Goal: Information Seeking & Learning: Learn about a topic

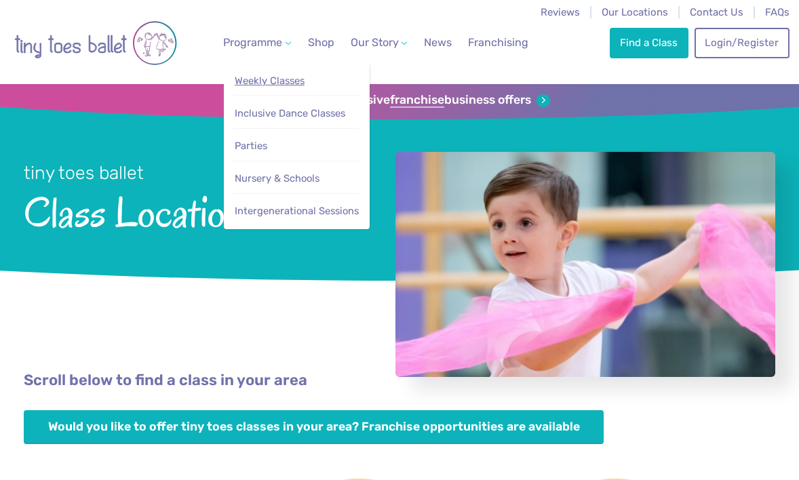
click at [274, 80] on span "Weekly Classes" at bounding box center [270, 81] width 70 height 12
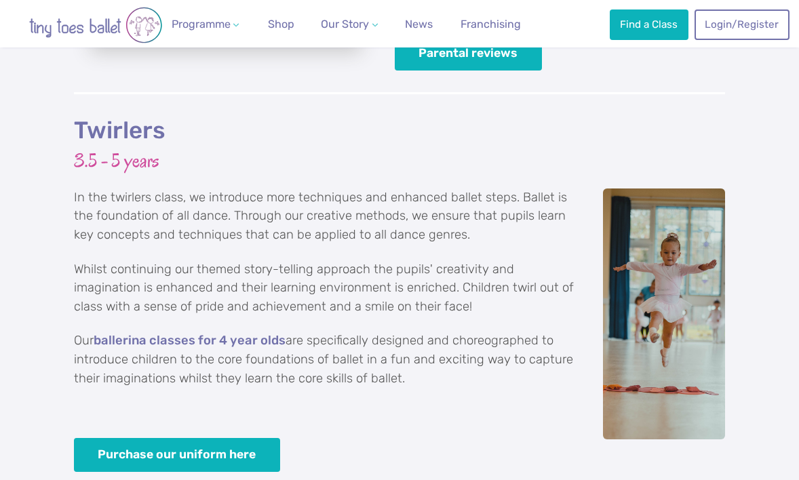
scroll to position [2343, 0]
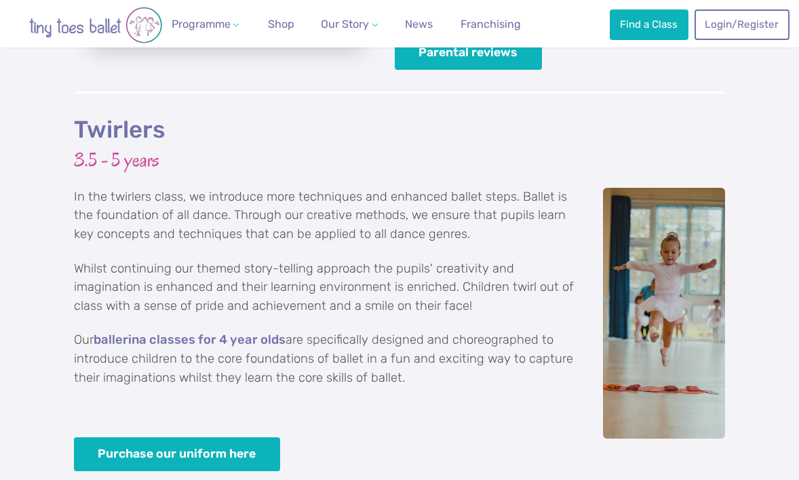
drag, startPoint x: 421, startPoint y: 345, endPoint x: 60, endPoint y: 94, distance: 439.1
click at [60, 94] on div "Twirlers 3.5 - 5 years In the twirlers class, we introduce more techniques and …" at bounding box center [399, 333] width 799 height 482
copy div "Twirlers 3.5 - 5 years In the twirlers class, we introduce more techniques and …"
